Goal: Task Accomplishment & Management: Use online tool/utility

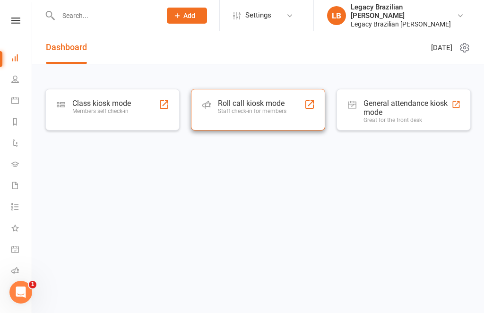
click at [251, 109] on div "Staff check-in for members" at bounding box center [252, 111] width 69 height 7
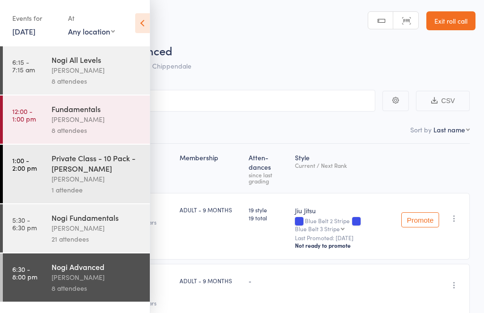
click at [142, 18] on icon at bounding box center [142, 23] width 15 height 20
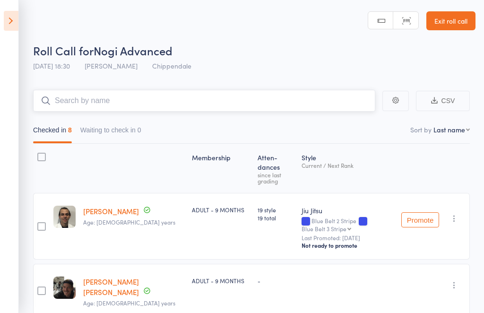
click at [134, 106] on input "search" at bounding box center [204, 101] width 342 height 22
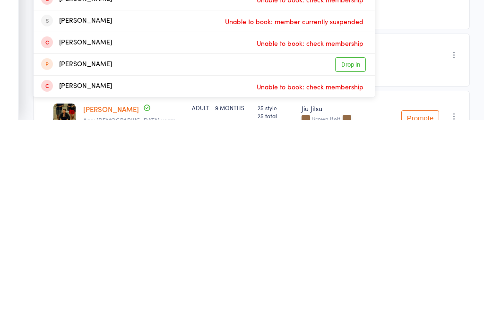
scroll to position [42, 0]
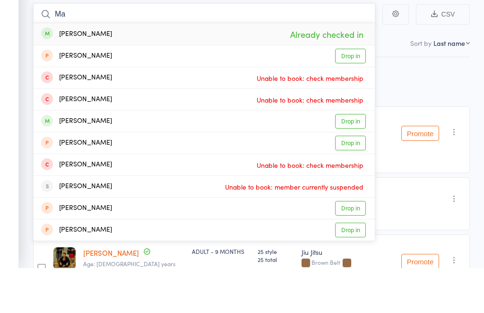
type input "M"
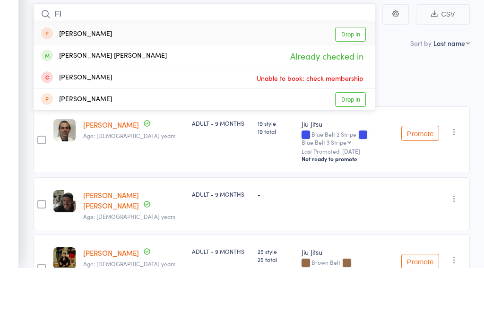
type input "F"
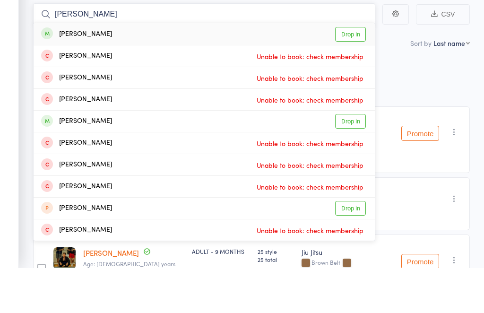
type input "[PERSON_NAME]"
click at [359, 72] on link "Drop in" at bounding box center [350, 79] width 31 height 15
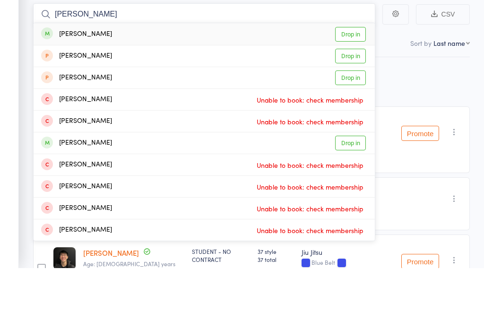
type input "[PERSON_NAME]"
click at [356, 72] on link "Drop in" at bounding box center [350, 79] width 31 height 15
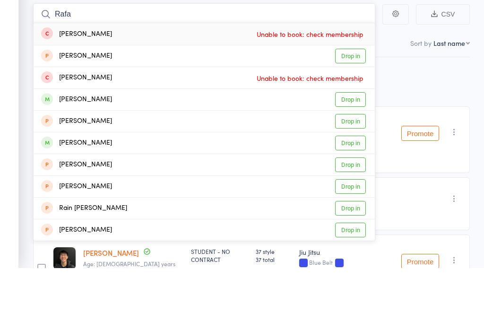
type input "Rafa"
click at [351, 181] on link "Drop in" at bounding box center [350, 188] width 31 height 15
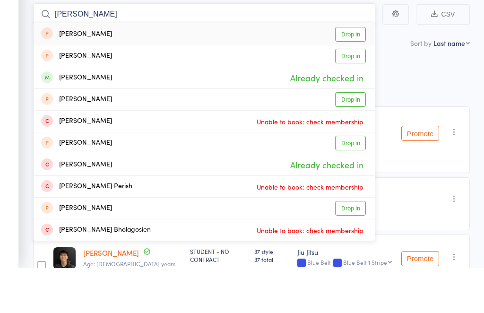
type input "J"
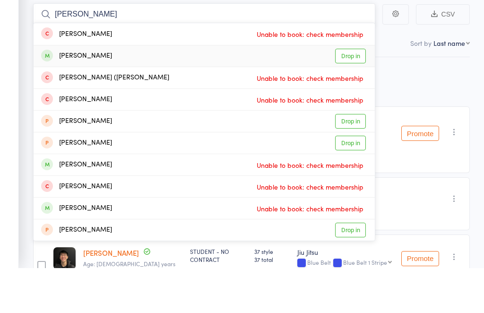
type input "[PERSON_NAME]"
click at [356, 94] on link "Drop in" at bounding box center [350, 101] width 31 height 15
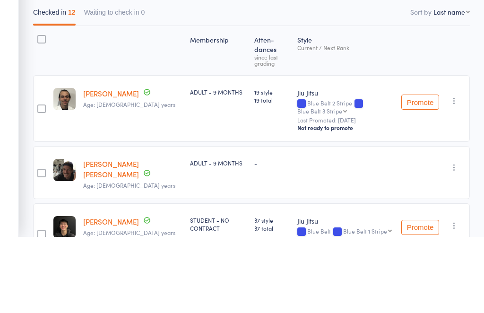
scroll to position [118, 0]
